Goal: Book appointment/travel/reservation

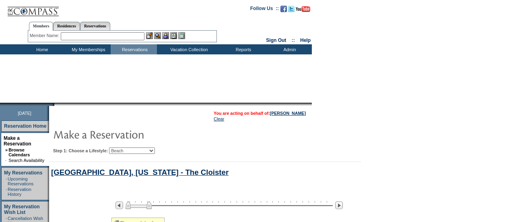
select select "Beach"
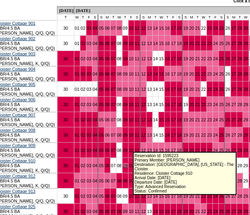
scroll to position [483, 55]
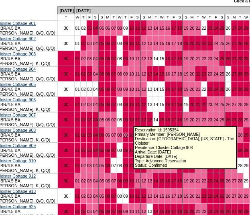
click at [128, 133] on link "09" at bounding box center [125, 135] width 5 height 5
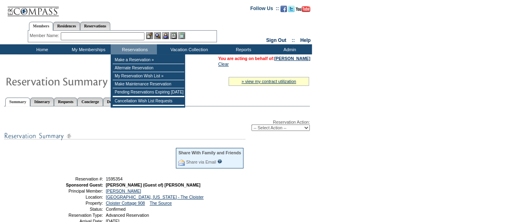
click at [115, 34] on input "text" at bounding box center [103, 36] width 84 height 8
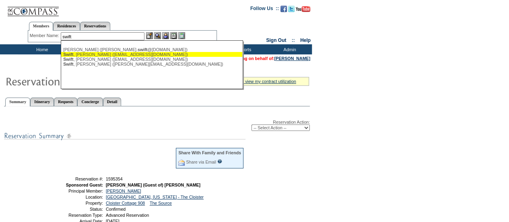
click at [96, 53] on div "[PERSON_NAME] ([EMAIL_ADDRESS][DOMAIN_NAME])" at bounding box center [151, 54] width 177 height 5
type input "[PERSON_NAME] ([EMAIL_ADDRESS][DOMAIN_NAME])"
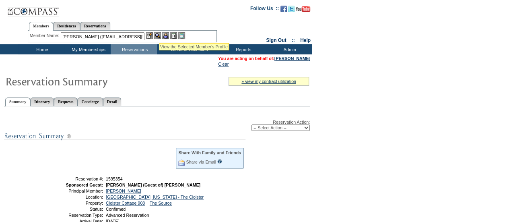
click at [159, 33] on img at bounding box center [157, 35] width 7 height 7
